Goal: Task Accomplishment & Management: Manage account settings

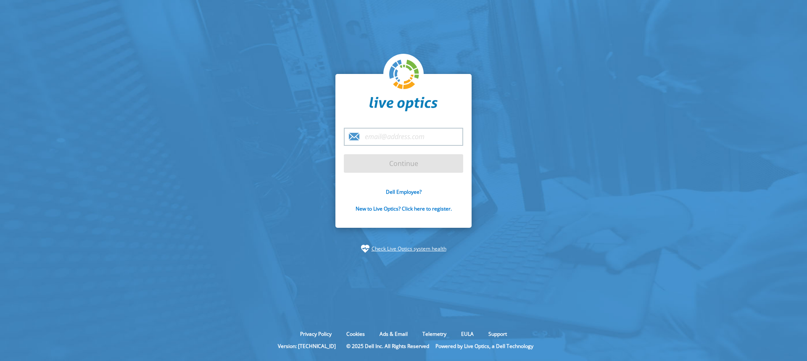
type input "[PERSON_NAME][EMAIL_ADDRESS][PERSON_NAME][DOMAIN_NAME]"
click at [428, 165] on input "Continue" at bounding box center [403, 163] width 119 height 19
click at [404, 163] on input "Continue" at bounding box center [403, 163] width 119 height 19
click at [400, 163] on input "Continue" at bounding box center [403, 163] width 119 height 19
click at [403, 162] on input "Continue" at bounding box center [403, 163] width 119 height 19
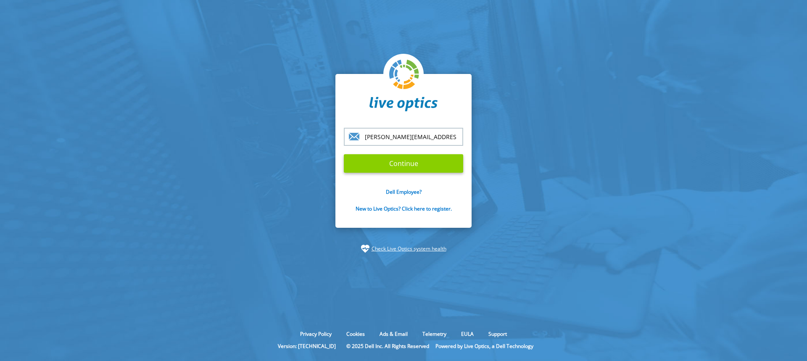
click at [403, 162] on input "Continue" at bounding box center [403, 163] width 119 height 19
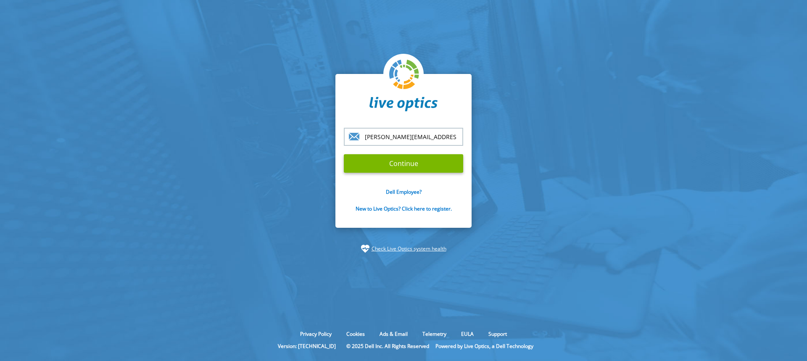
click at [428, 135] on input "[PERSON_NAME][EMAIL_ADDRESS][PERSON_NAME][DOMAIN_NAME]" at bounding box center [403, 137] width 119 height 18
click at [344, 154] on input "Continue" at bounding box center [403, 163] width 119 height 19
click at [401, 166] on input "Continue" at bounding box center [403, 163] width 119 height 19
type input "m"
type input "[PERSON_NAME][EMAIL_ADDRESS][PERSON_NAME][DOMAIN_NAME]"
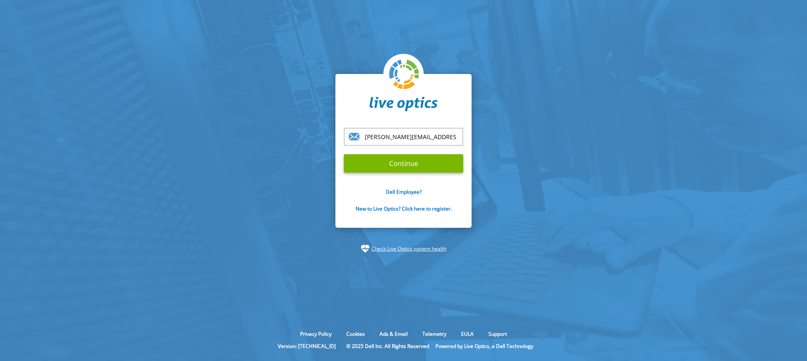
click at [344, 154] on input "Continue" at bounding box center [403, 163] width 119 height 19
